Goal: Transaction & Acquisition: Download file/media

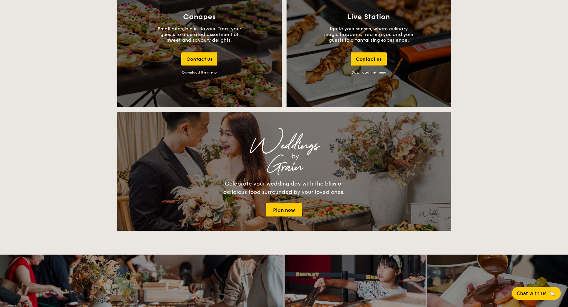
scroll to position [596, 0]
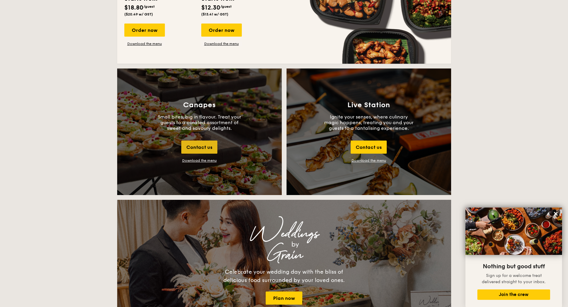
click at [202, 143] on div "Contact us" at bounding box center [199, 147] width 36 height 13
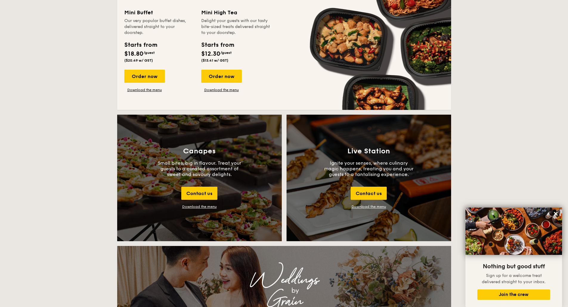
scroll to position [528, 0]
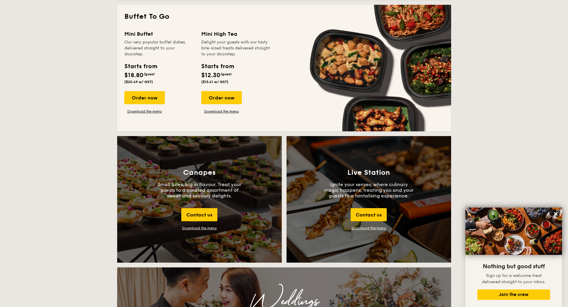
click at [197, 228] on div "Download the menu" at bounding box center [199, 228] width 35 height 4
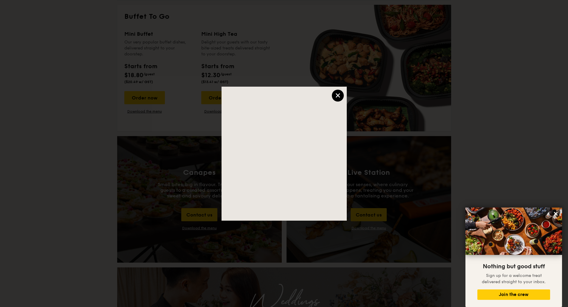
click at [336, 95] on div "×" at bounding box center [338, 96] width 12 height 12
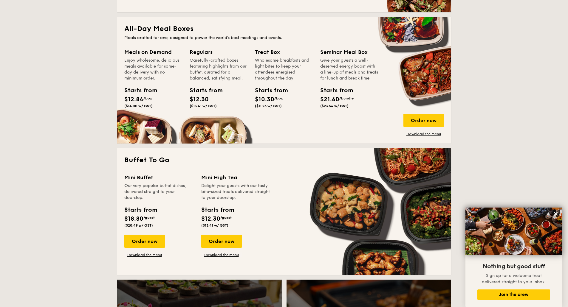
scroll to position [379, 0]
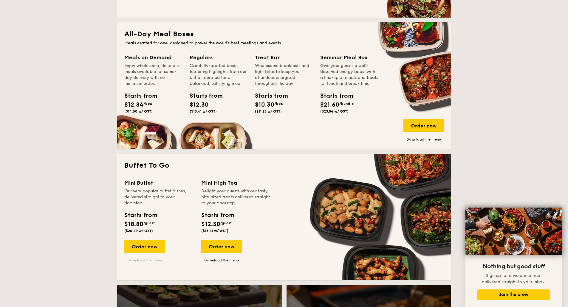
click at [155, 259] on link "Download the menu" at bounding box center [144, 260] width 41 height 5
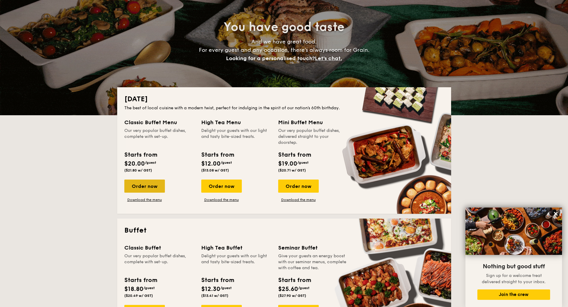
scroll to position [141, 0]
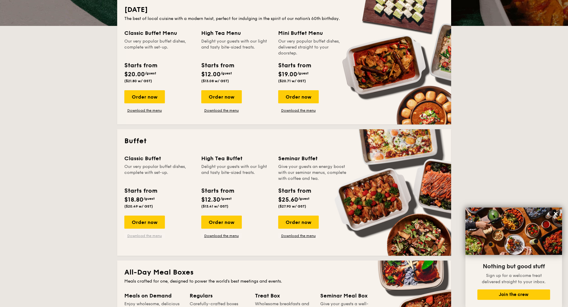
click at [144, 235] on link "Download the menu" at bounding box center [144, 236] width 41 height 5
